Goal: Task Accomplishment & Management: Manage account settings

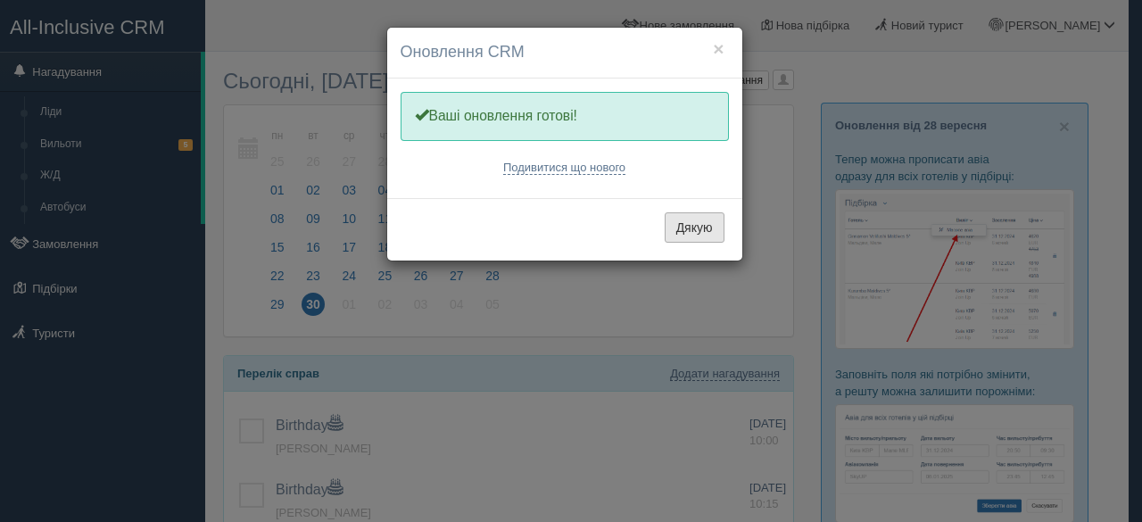
click at [707, 229] on button "Дякую" at bounding box center [695, 227] width 60 height 30
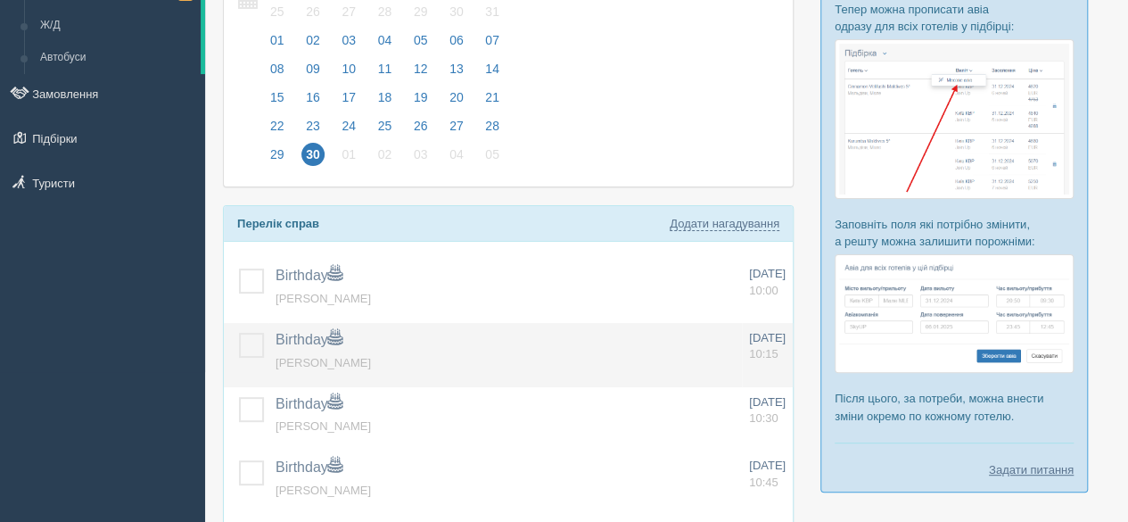
scroll to position [178, 0]
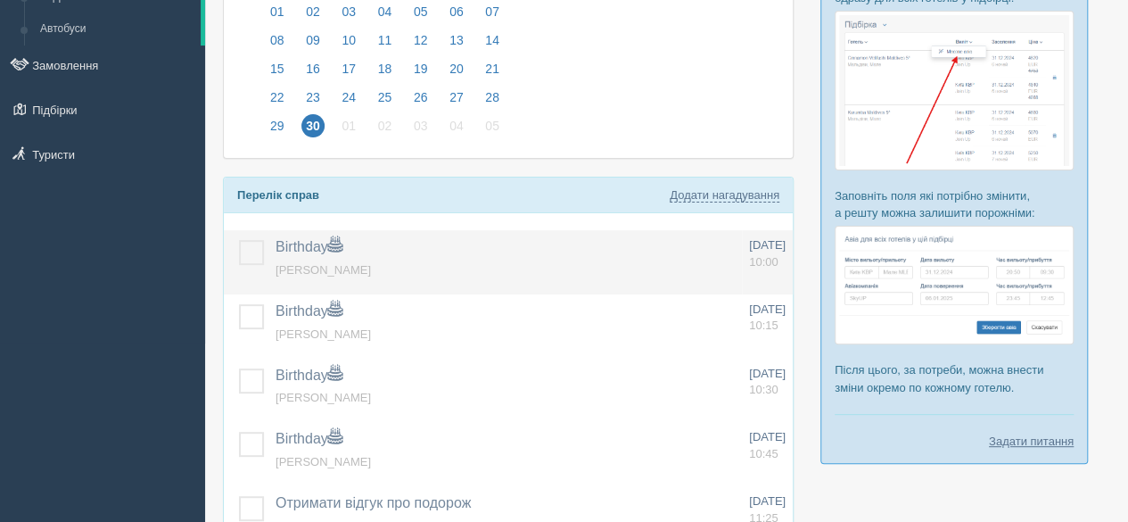
click at [248, 233] on td at bounding box center [246, 262] width 45 height 64
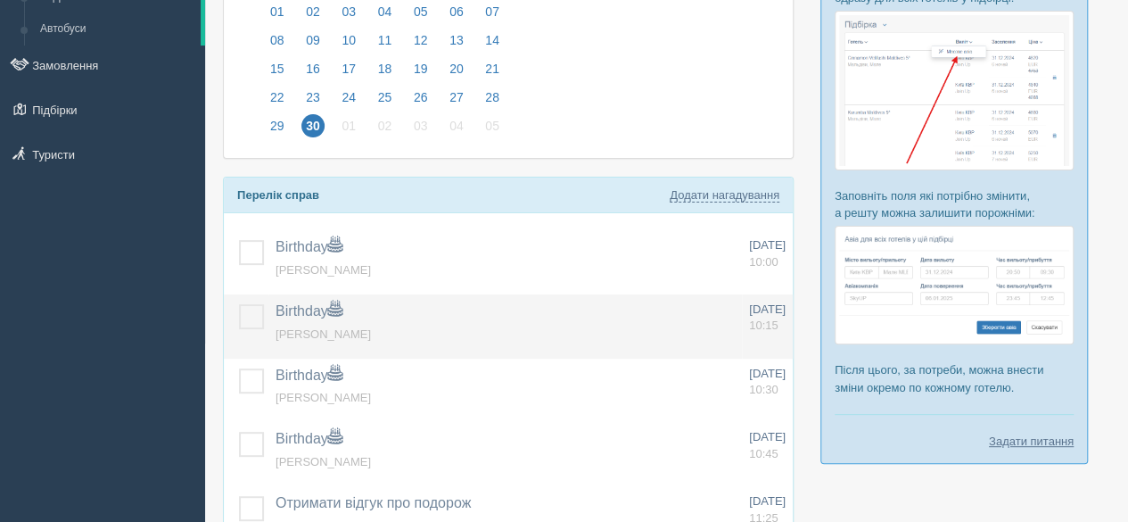
drag, startPoint x: 252, startPoint y: 252, endPoint x: 254, endPoint y: 304, distance: 51.8
click at [239, 240] on label at bounding box center [239, 240] width 0 height 0
click at [0, 0] on input "checkbox" at bounding box center [0, 0] width 0 height 0
click at [239, 304] on label at bounding box center [239, 304] width 0 height 0
click at [0, 0] on input "checkbox" at bounding box center [0, 0] width 0 height 0
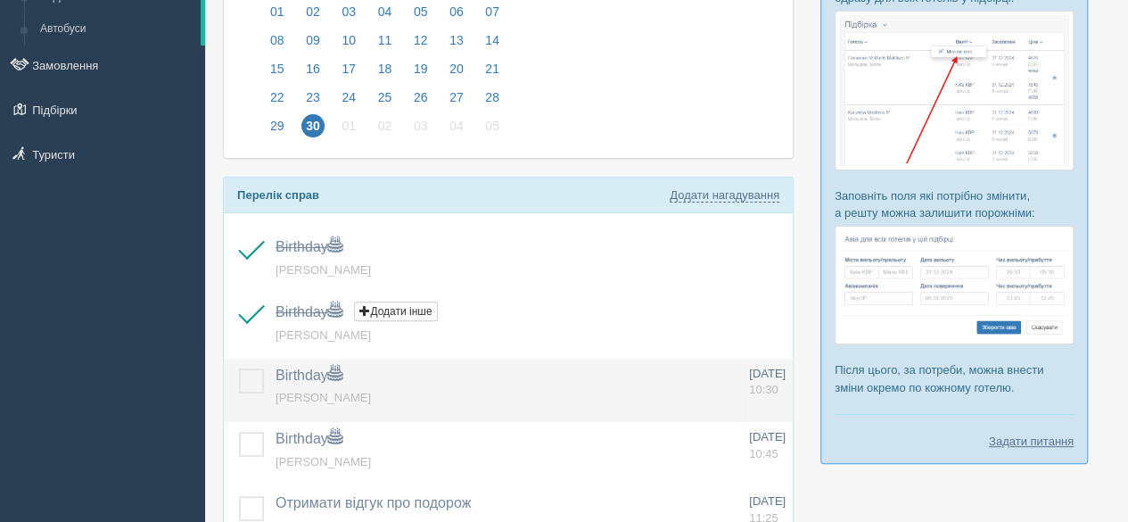
drag, startPoint x: 252, startPoint y: 368, endPoint x: 252, endPoint y: 389, distance: 21.4
click at [239, 368] on label at bounding box center [239, 368] width 0 height 0
click at [0, 0] on input "checkbox" at bounding box center [0, 0] width 0 height 0
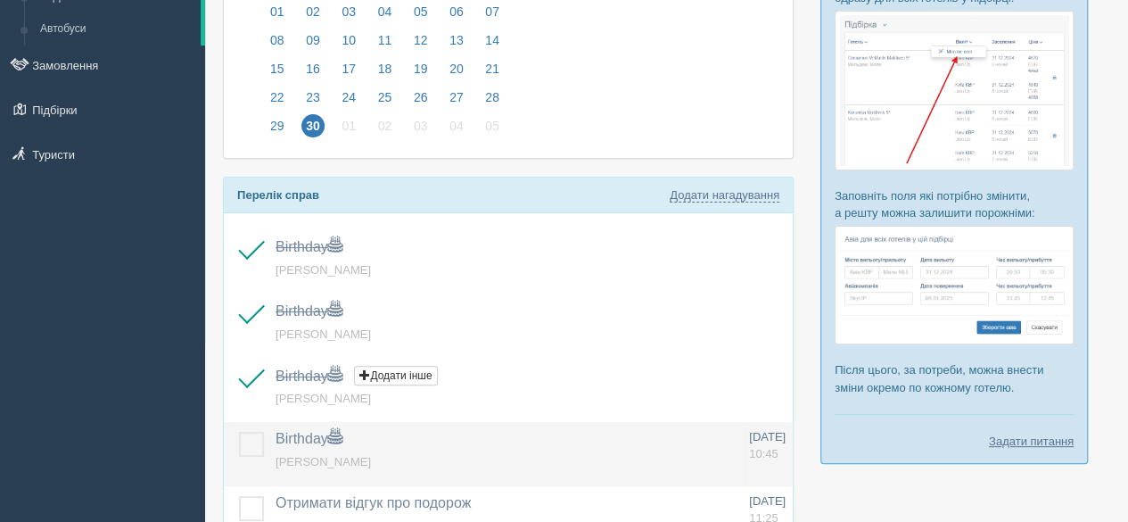
click at [239, 432] on label at bounding box center [239, 432] width 0 height 0
click at [0, 0] on input "checkbox" at bounding box center [0, 0] width 0 height 0
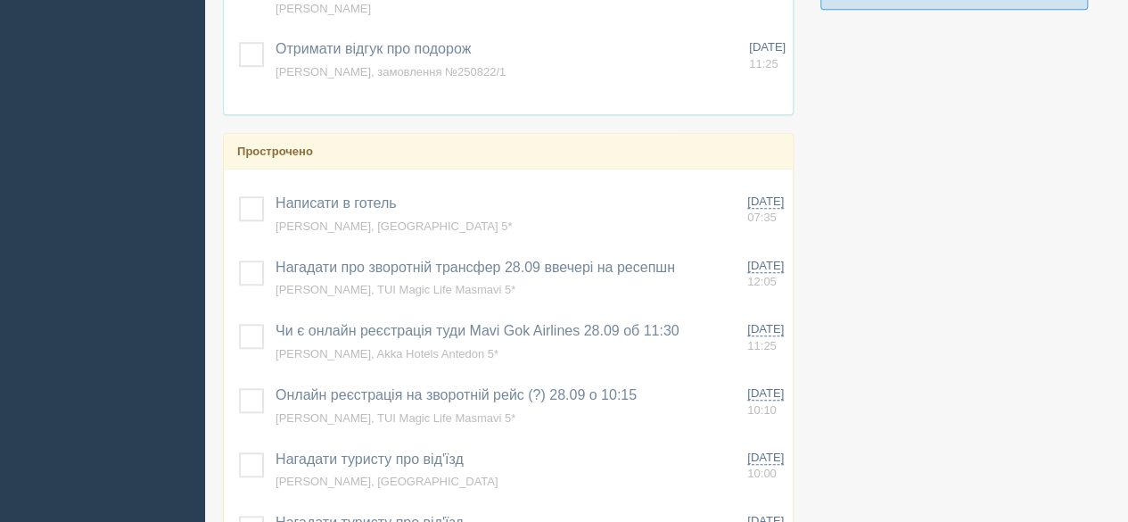
scroll to position [714, 0]
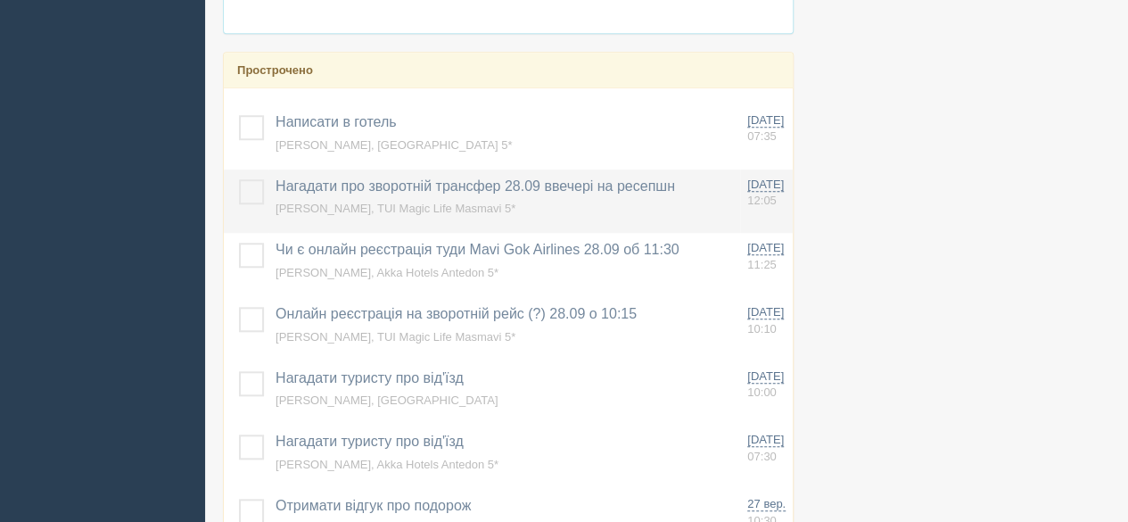
click at [239, 179] on label at bounding box center [239, 179] width 0 height 0
click at [0, 0] on input "checkbox" at bounding box center [0, 0] width 0 height 0
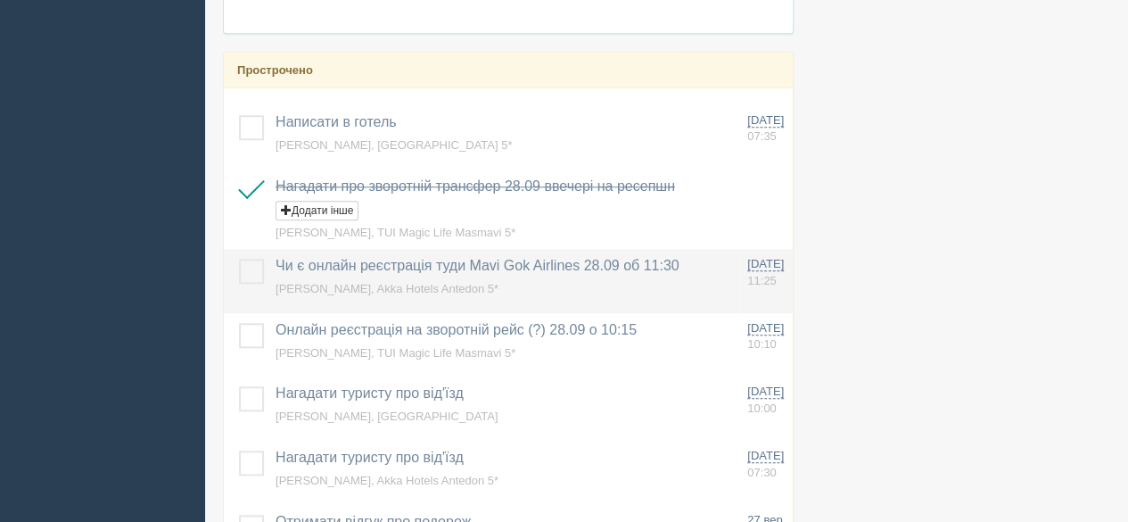
click at [239, 259] on label at bounding box center [239, 259] width 0 height 0
click at [0, 0] on input "checkbox" at bounding box center [0, 0] width 0 height 0
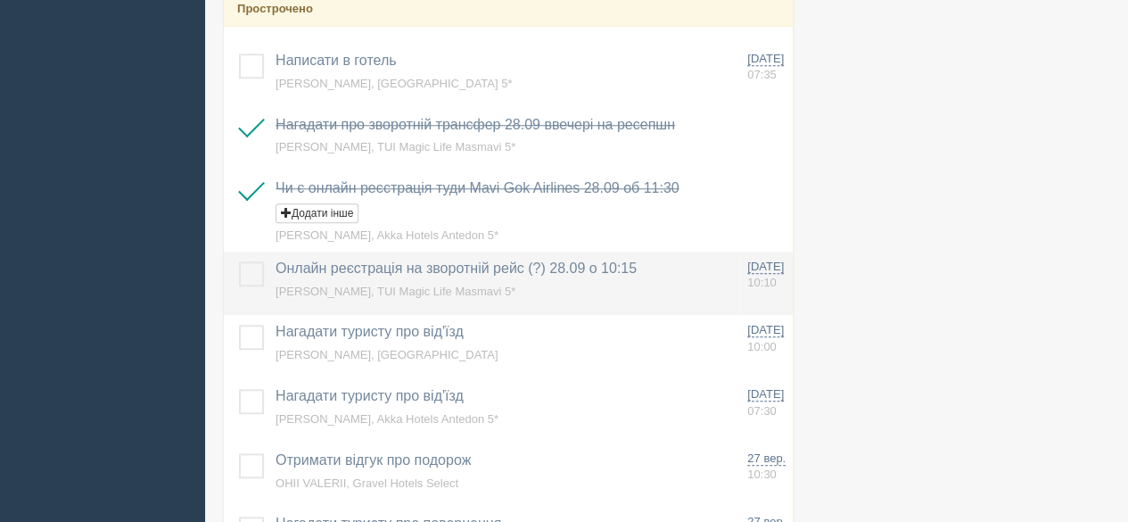
scroll to position [803, 0]
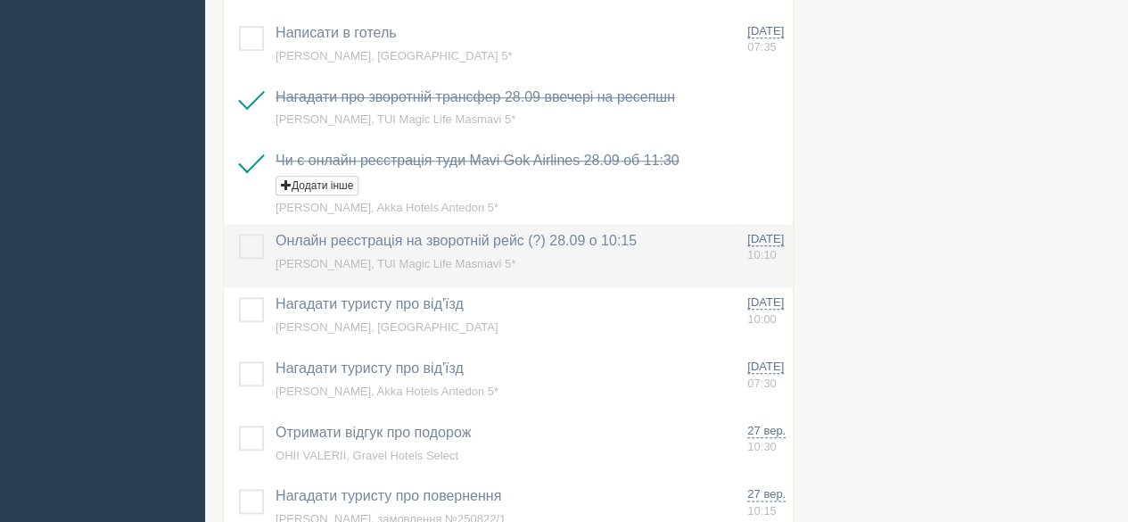
click at [239, 234] on label at bounding box center [239, 234] width 0 height 0
click at [0, 0] on input "checkbox" at bounding box center [0, 0] width 0 height 0
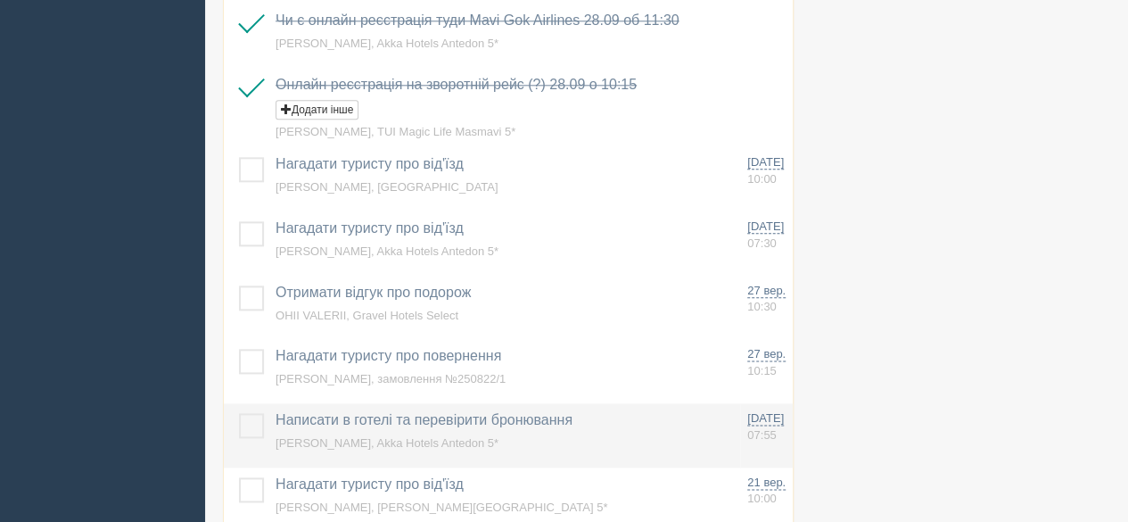
scroll to position [981, 0]
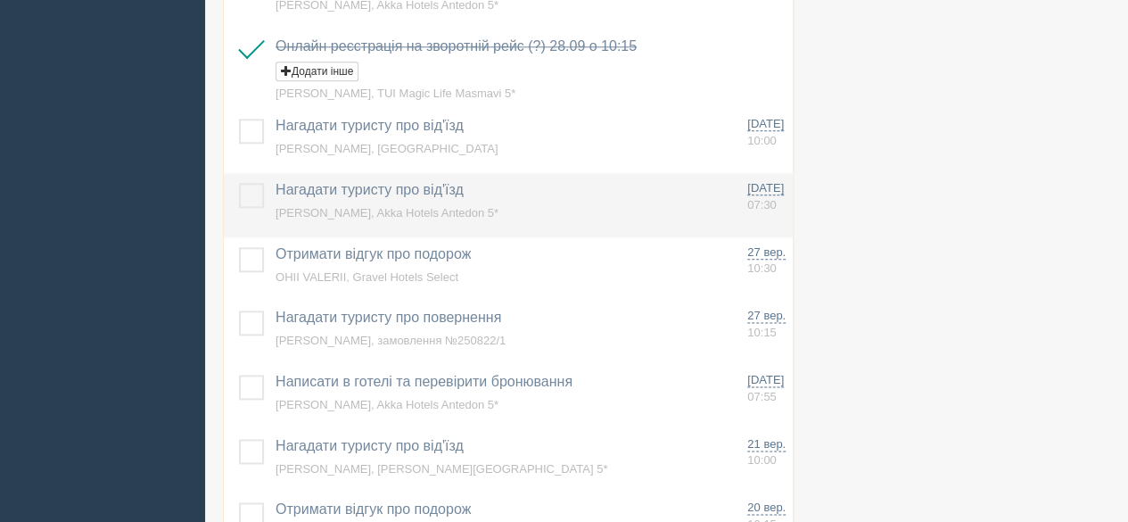
click at [239, 183] on label at bounding box center [239, 183] width 0 height 0
click at [0, 0] on input "checkbox" at bounding box center [0, 0] width 0 height 0
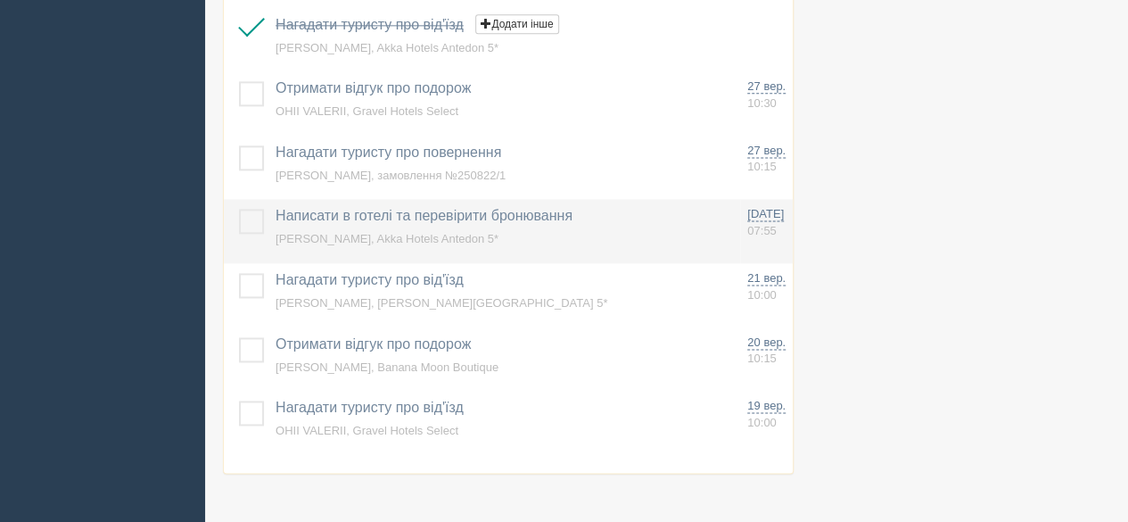
scroll to position [1160, 0]
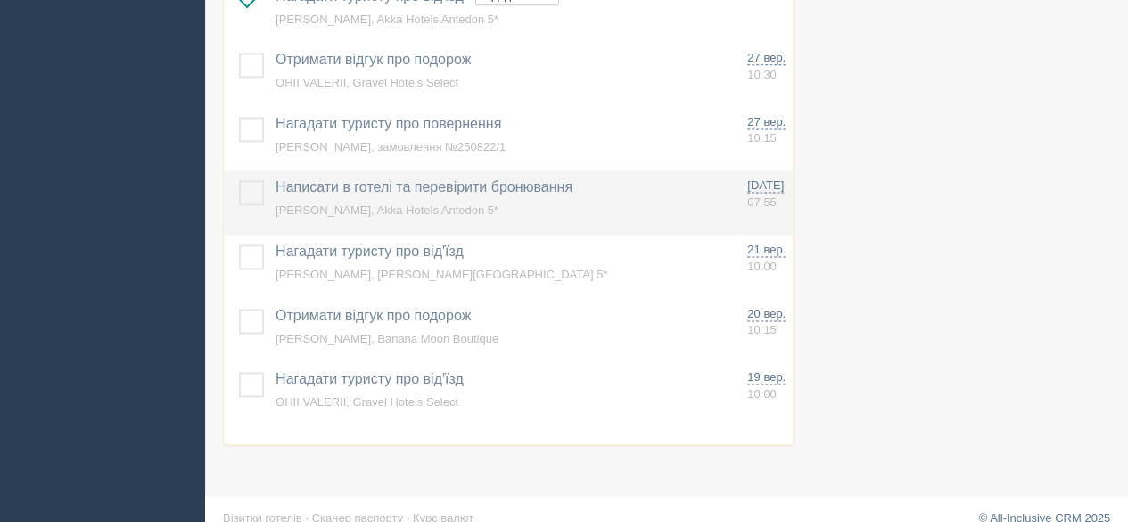
click at [239, 180] on label at bounding box center [239, 180] width 0 height 0
click at [0, 0] on input "checkbox" at bounding box center [0, 0] width 0 height 0
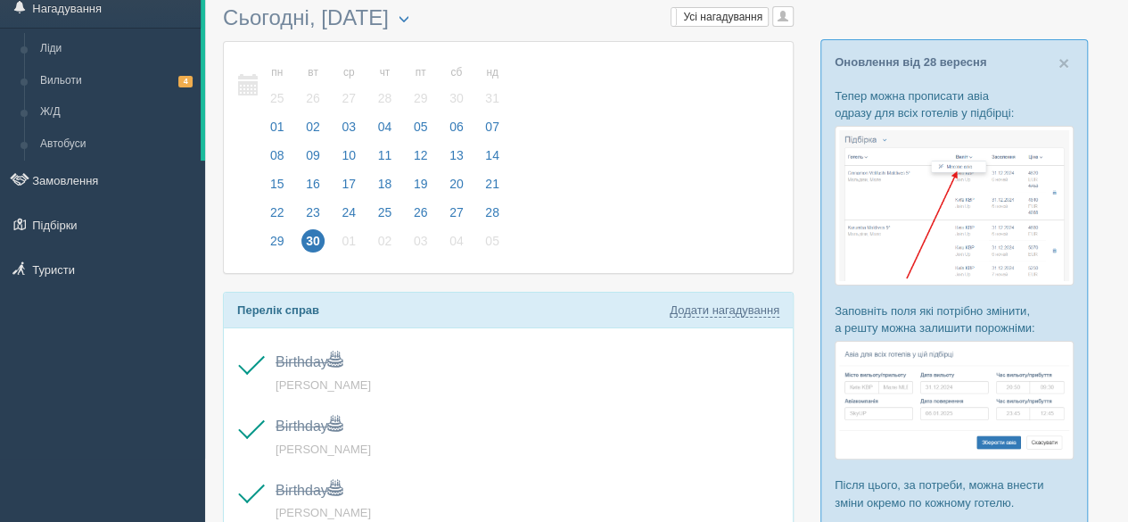
scroll to position [0, 0]
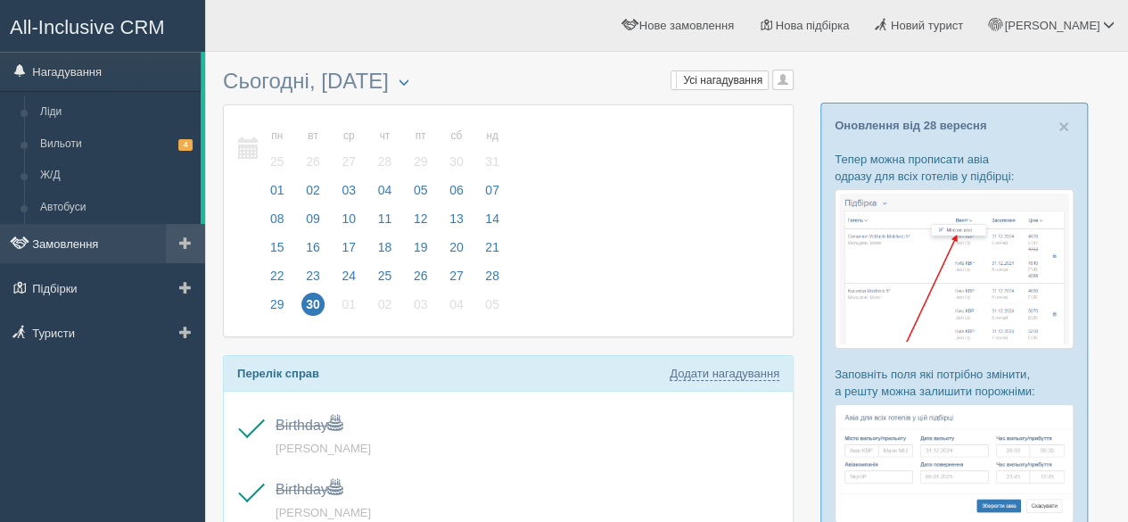
click at [91, 243] on link "Замовлення" at bounding box center [102, 243] width 205 height 39
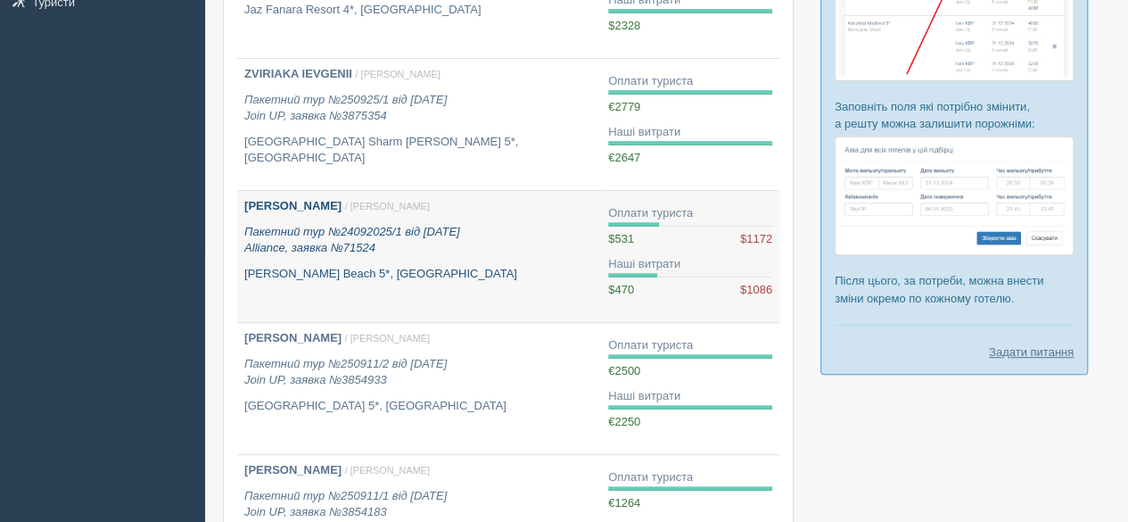
scroll to position [357, 0]
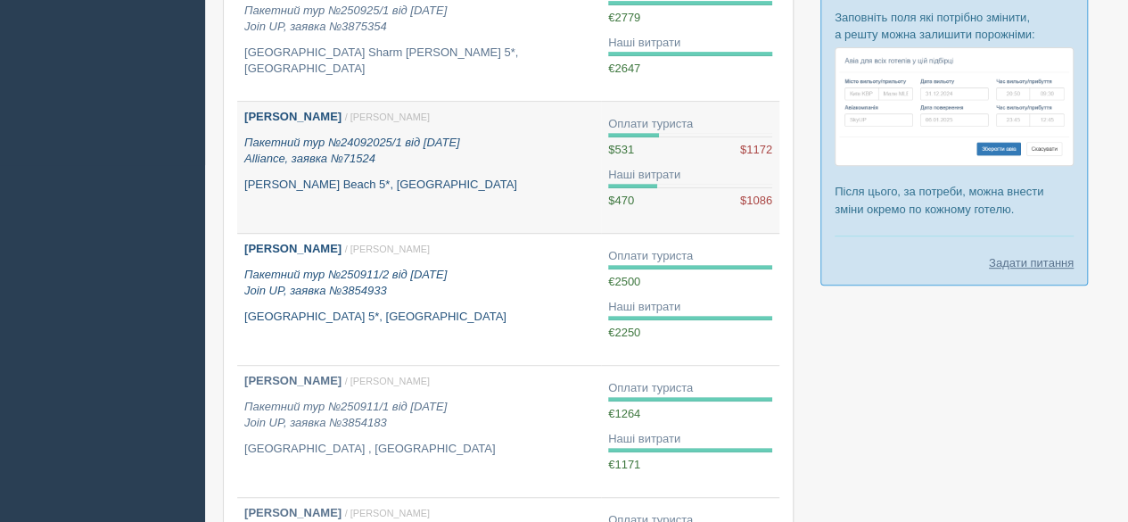
click at [492, 304] on div "Хотінь Алла / Софія Б. Пакетний тур №250911/2 від 11.09.2025 Join UP, заявка №3…" at bounding box center [419, 283] width 350 height 84
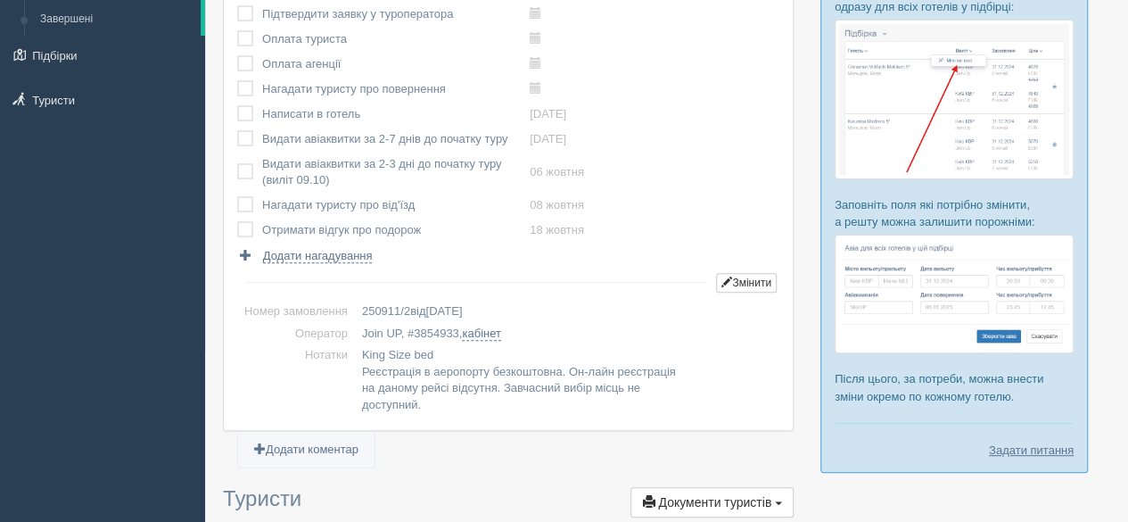
scroll to position [89, 0]
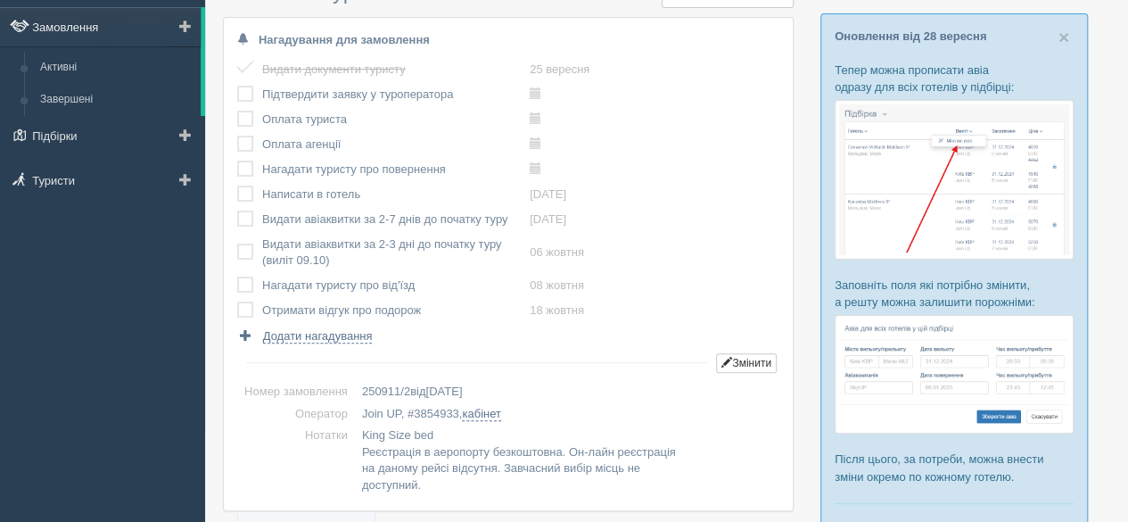
click at [73, 24] on link "Замовлення" at bounding box center [100, 26] width 201 height 39
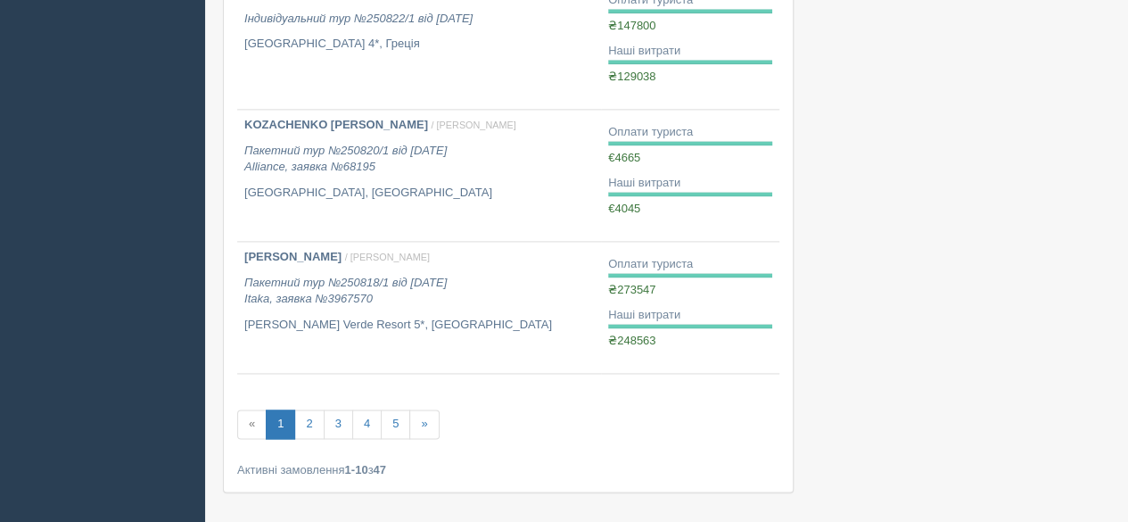
scroll to position [1204, 0]
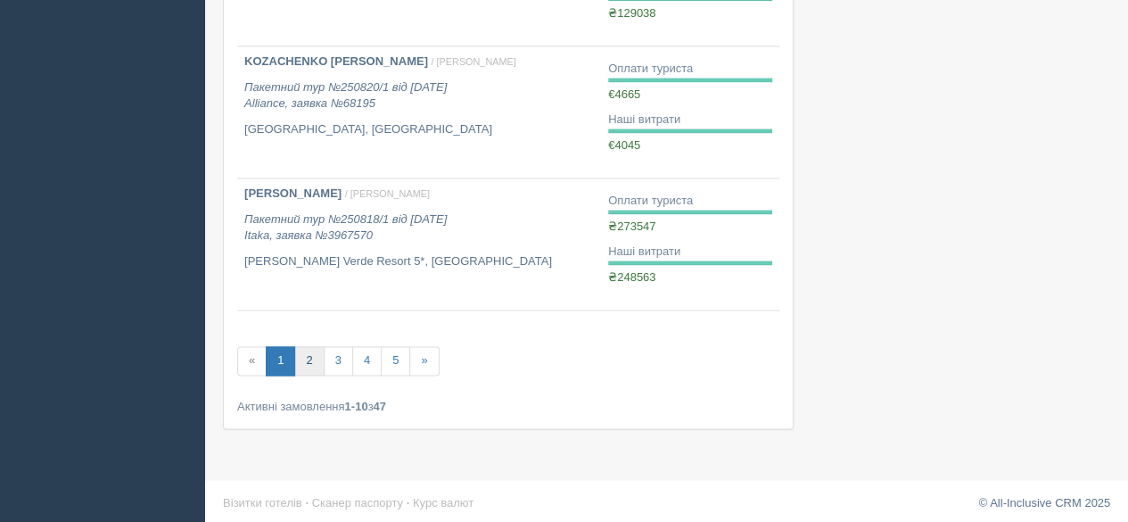
click at [310, 360] on link "2" at bounding box center [308, 360] width 29 height 29
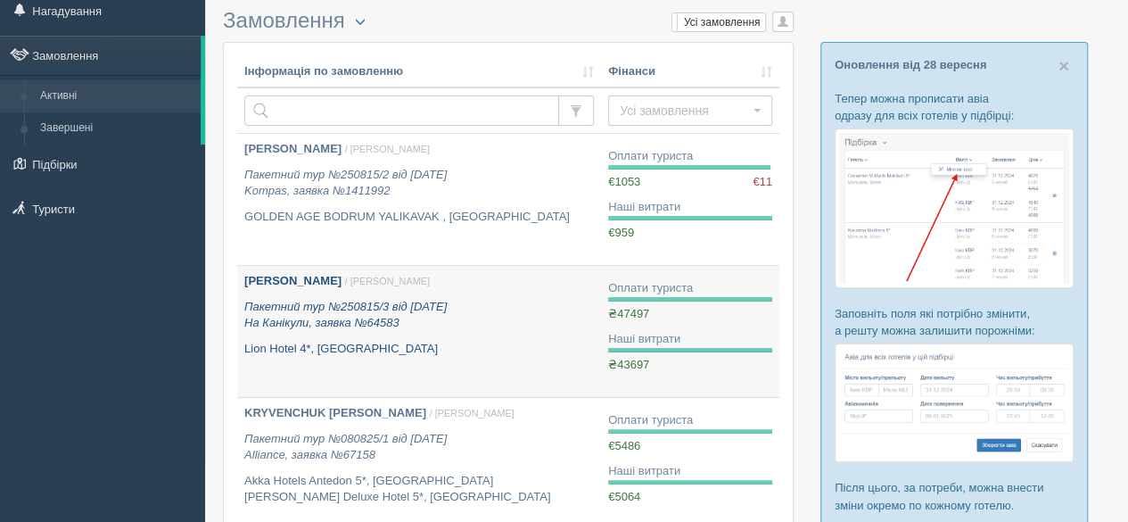
scroll to position [89, 0]
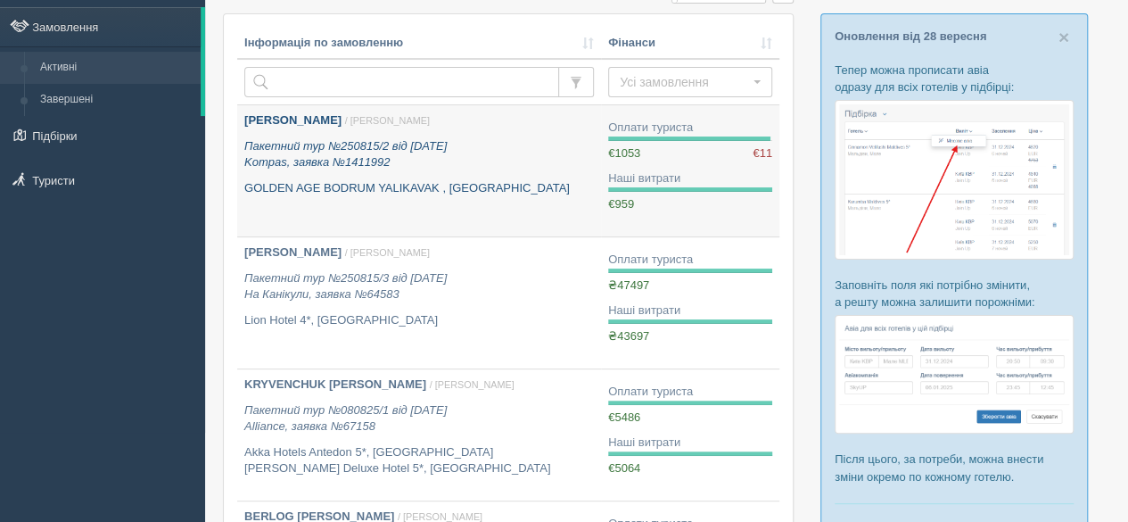
click at [391, 148] on icon "Пакетний тур №250815/2 від 13.08.2025 Kompas, заявка №1411992" at bounding box center [345, 154] width 202 height 30
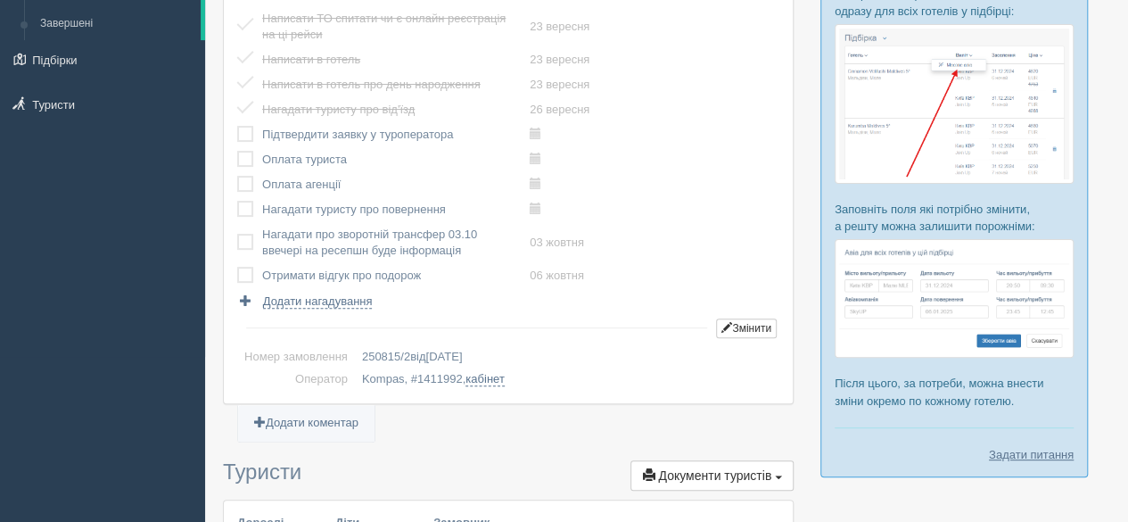
scroll to position [357, 0]
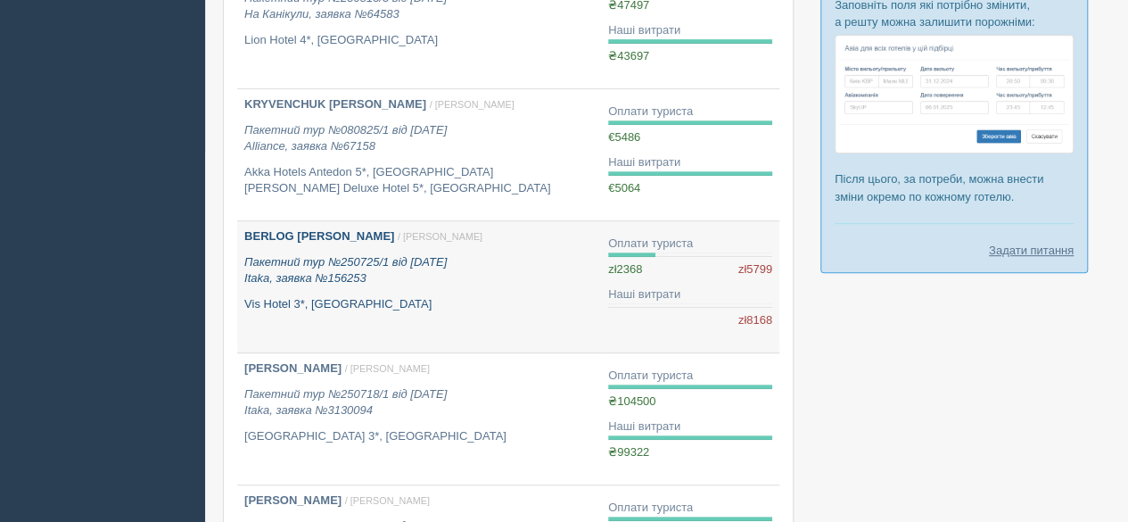
scroll to position [268, 0]
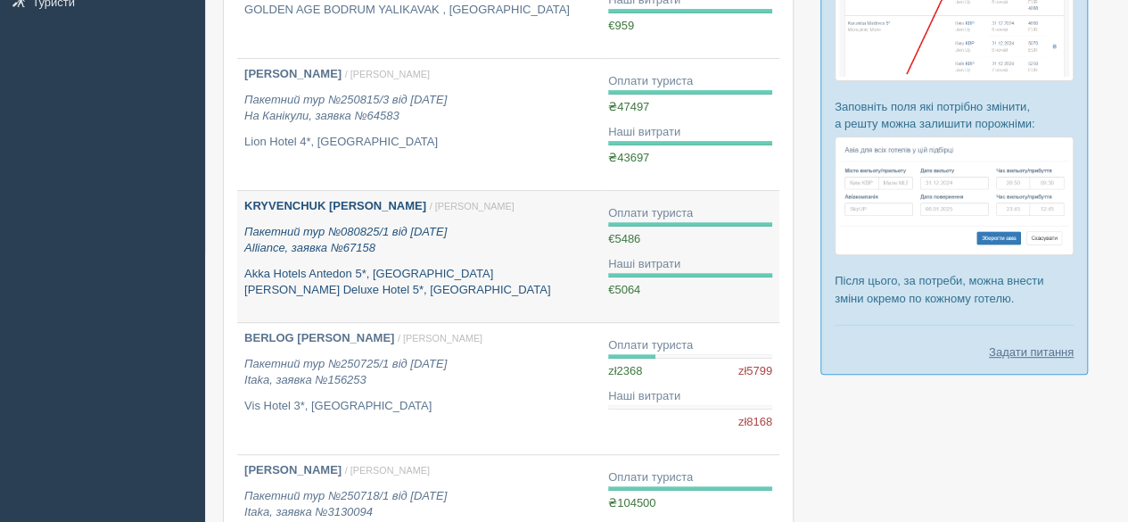
click at [356, 267] on p "Akka Hotels Antedon 5*, [GEOGRAPHIC_DATA] [PERSON_NAME] Deluxe Hotel 5*, [GEOGR…" at bounding box center [419, 282] width 350 height 33
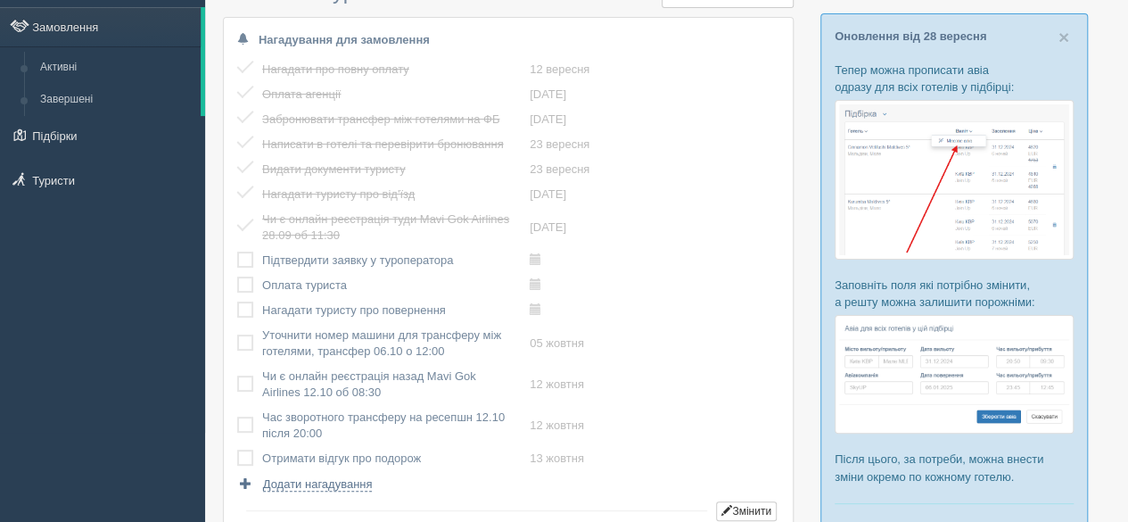
scroll to position [178, 0]
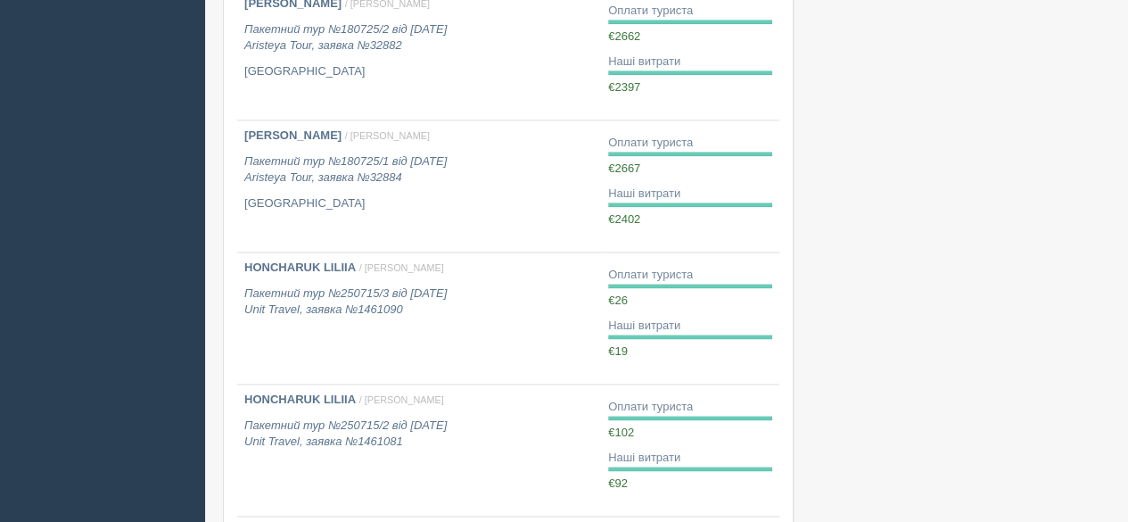
scroll to position [1160, 0]
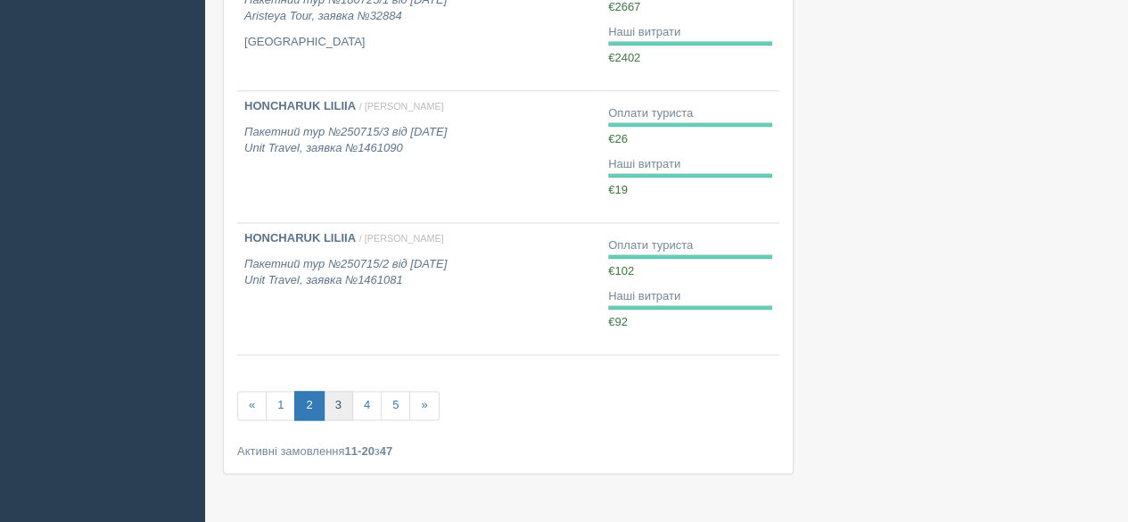
click at [337, 406] on link "3" at bounding box center [338, 405] width 29 height 29
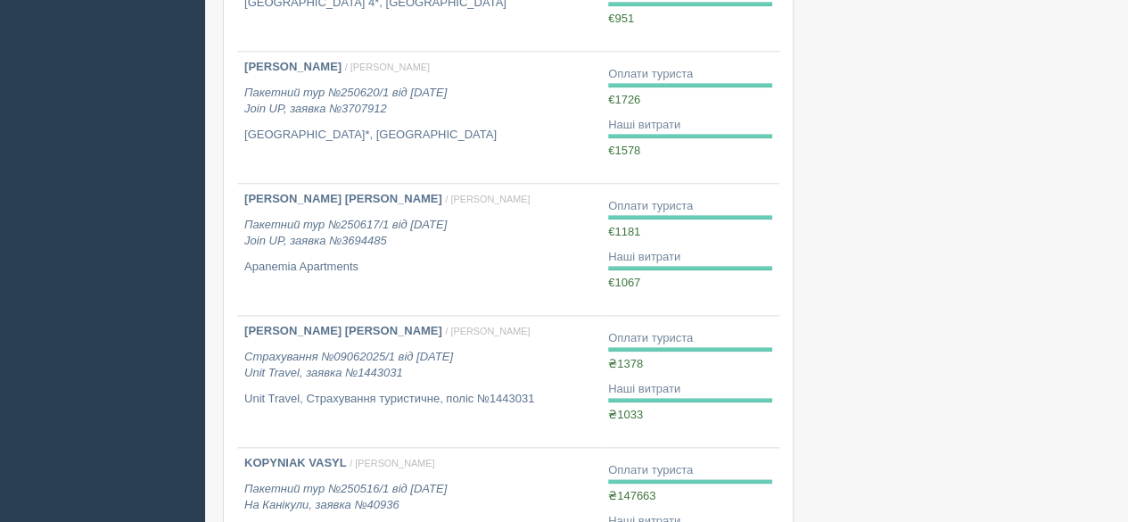
scroll to position [1204, 0]
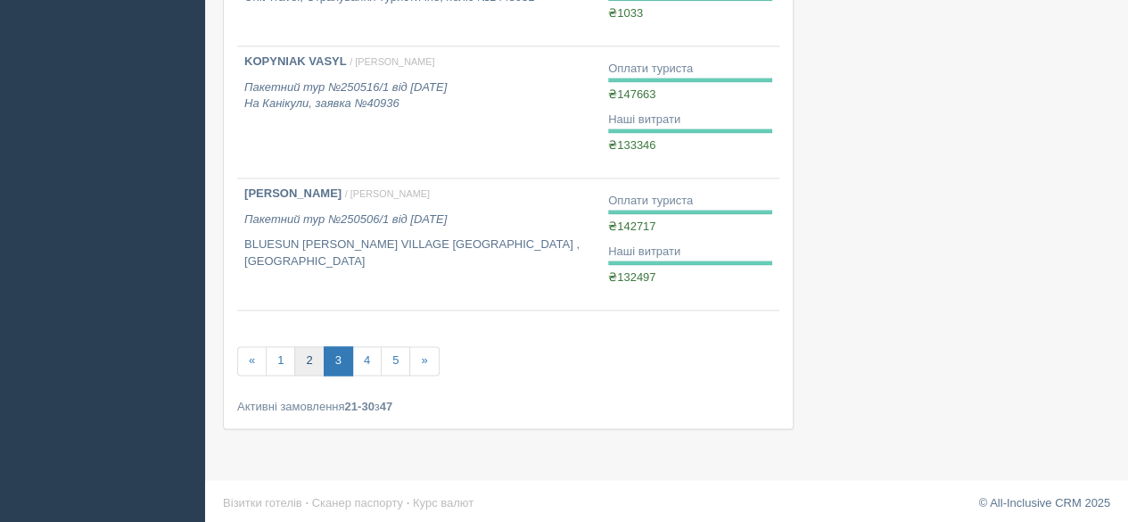
click at [302, 357] on link "2" at bounding box center [308, 360] width 29 height 29
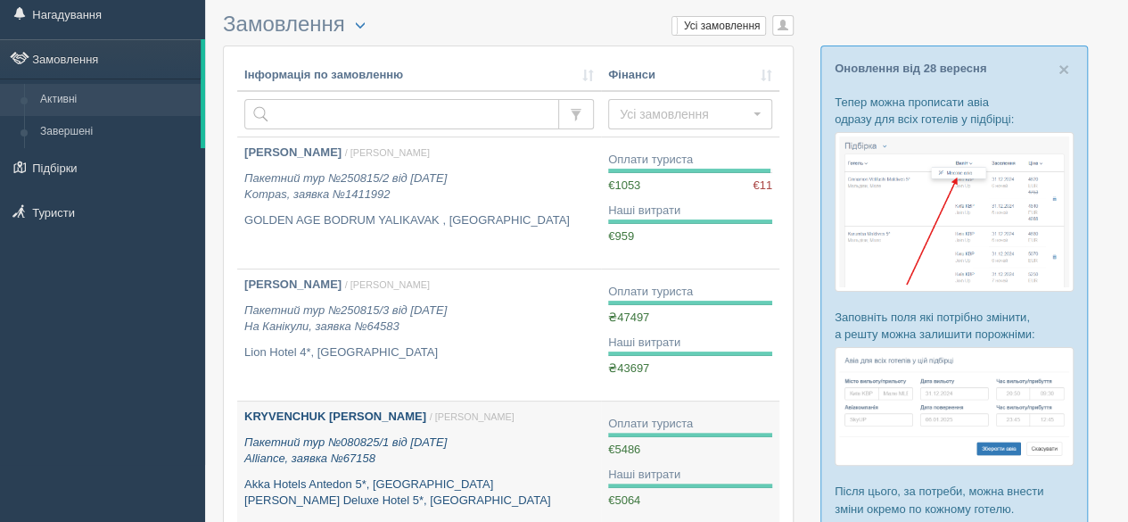
scroll to position [45, 0]
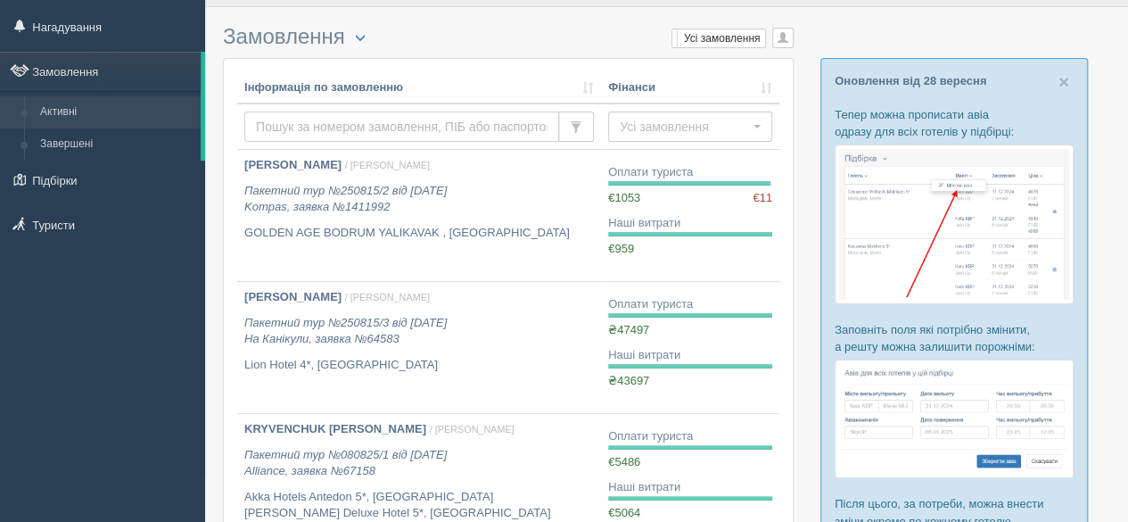
click at [360, 120] on input "text" at bounding box center [401, 127] width 315 height 30
type input "koval"
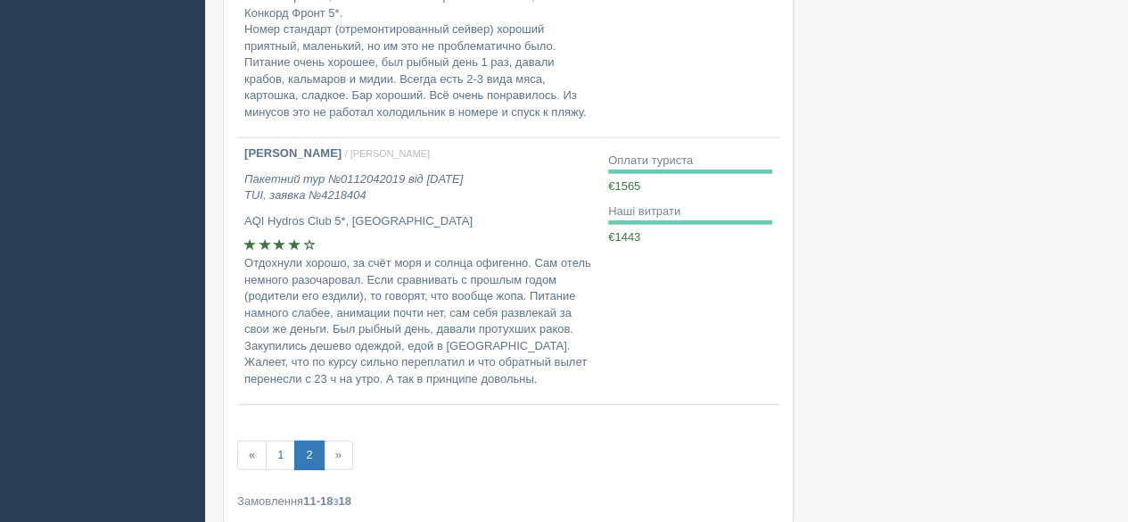
scroll to position [2301, 0]
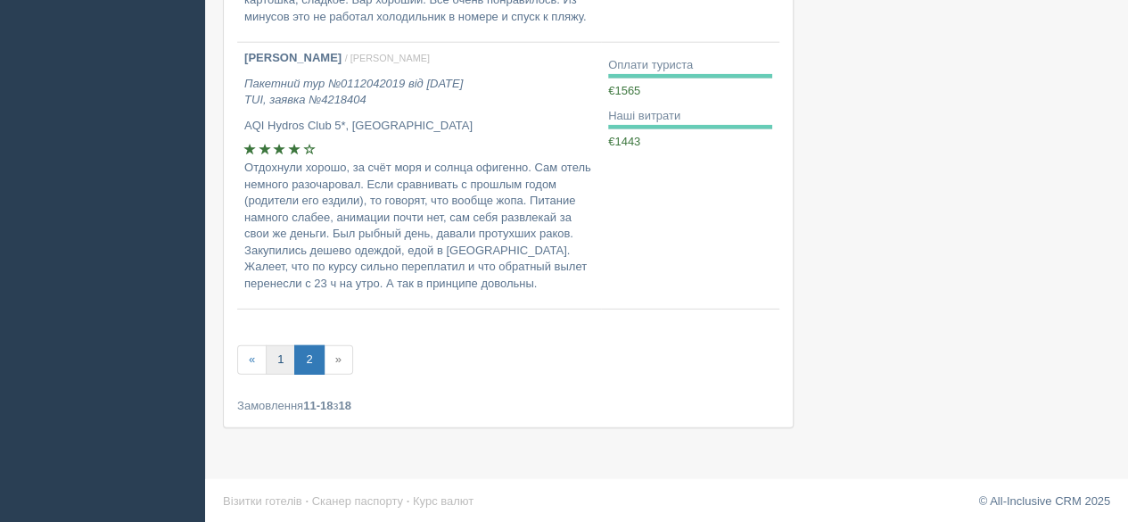
click at [280, 361] on link "1" at bounding box center [280, 359] width 29 height 29
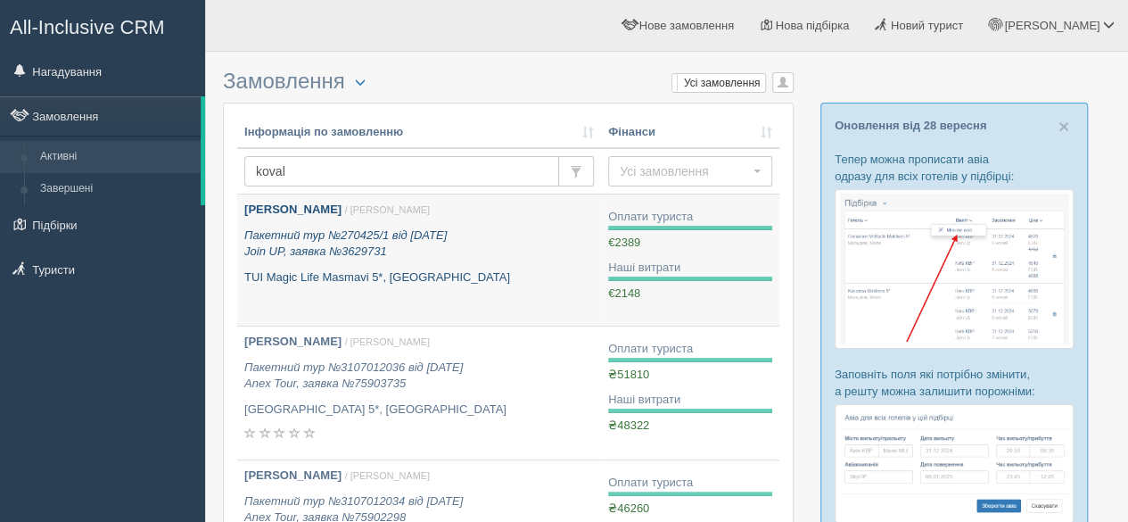
click at [337, 288] on link "[PERSON_NAME] / [PERSON_NAME] Пакетний тур №270425/1 від [DATE] Join UP, заявка…" at bounding box center [419, 259] width 364 height 131
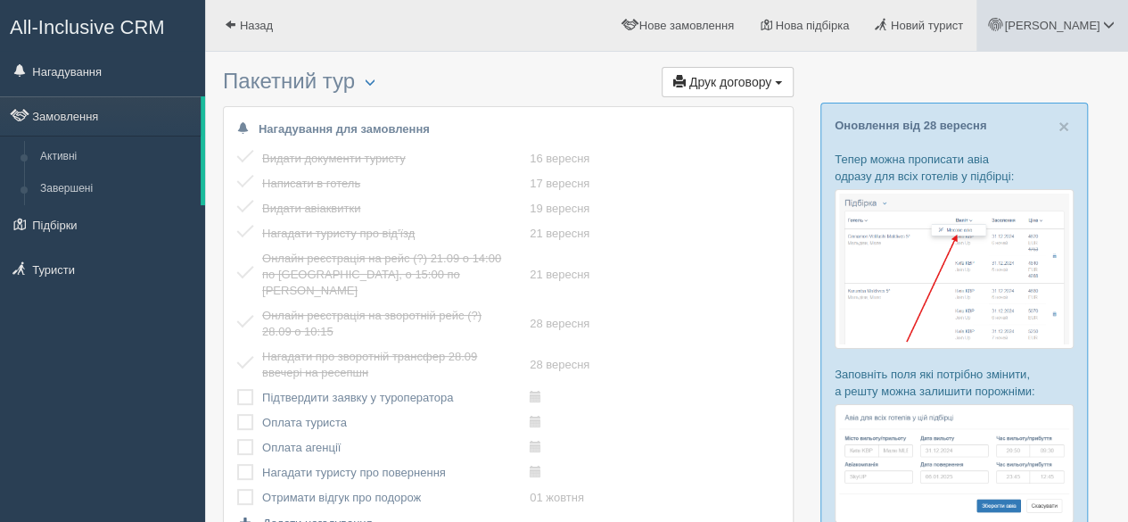
drag, startPoint x: 1116, startPoint y: 24, endPoint x: 1079, endPoint y: 104, distance: 88.2
click at [1116, 24] on link "[PERSON_NAME]" at bounding box center [1053, 25] width 152 height 51
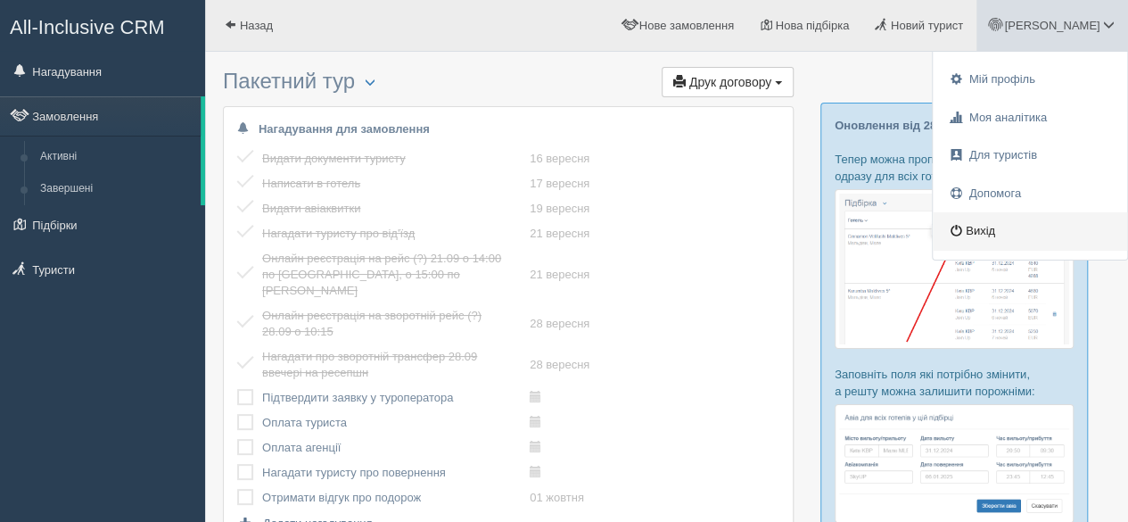
click at [988, 225] on link "Вихід" at bounding box center [1030, 231] width 194 height 38
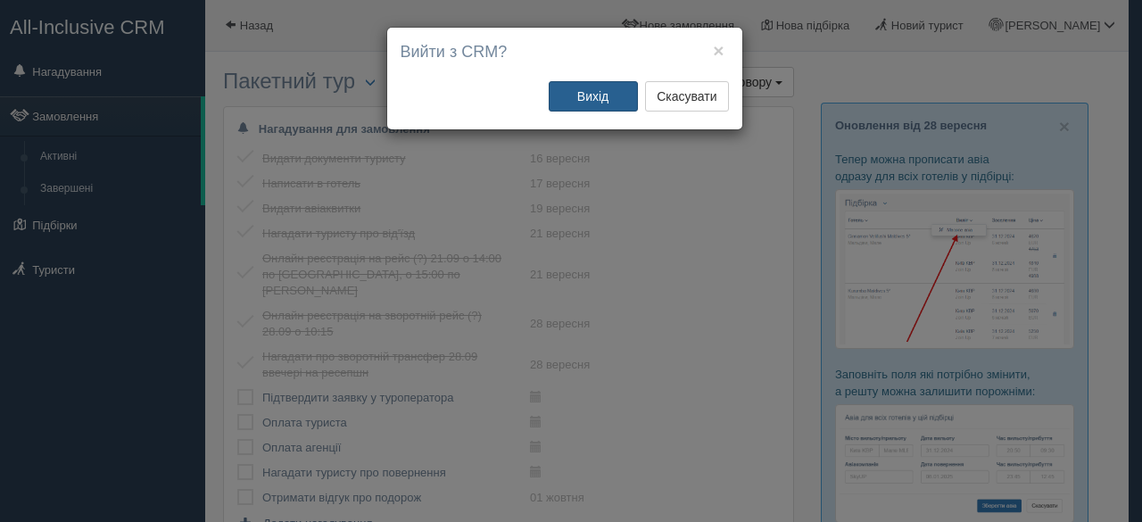
click at [593, 98] on button "Вихід" at bounding box center [593, 96] width 89 height 30
